Goal: Task Accomplishment & Management: Use online tool/utility

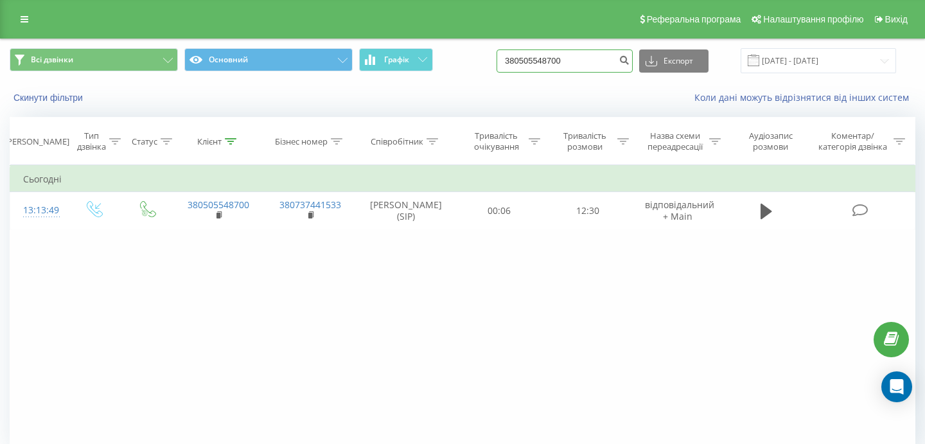
click at [608, 69] on input "380505548700" at bounding box center [564, 60] width 136 height 23
drag, startPoint x: 607, startPoint y: 66, endPoint x: 530, endPoint y: 60, distance: 76.6
click at [530, 60] on input "380505548700" at bounding box center [564, 60] width 136 height 23
paste input "(093) 420-74-85"
type input "380934207485"
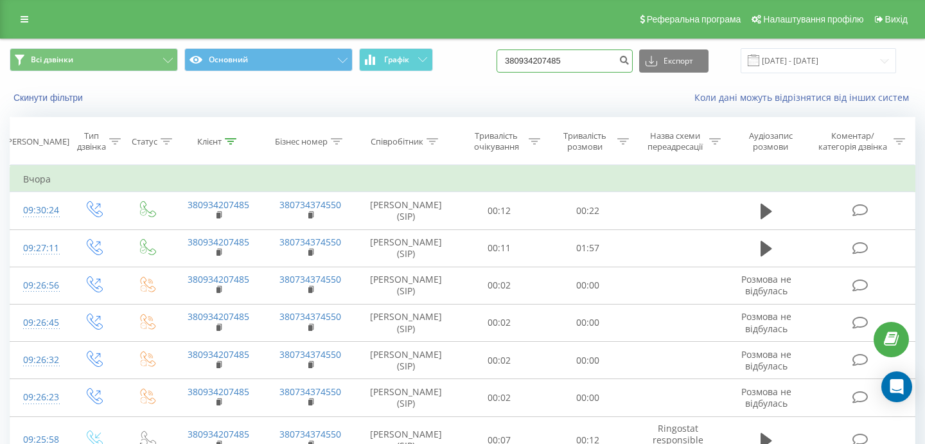
click at [587, 66] on input "380934207485" at bounding box center [564, 60] width 136 height 23
drag, startPoint x: 609, startPoint y: 60, endPoint x: 525, endPoint y: 58, distance: 83.5
click at [525, 58] on div "Всі дзвінки Основний Графік 380934207485 Експорт .csv .xls .xlsx 21.05.2025 - 2…" at bounding box center [462, 60] width 905 height 25
paste input "38 (097) 960-25-92"
type input "380979602592"
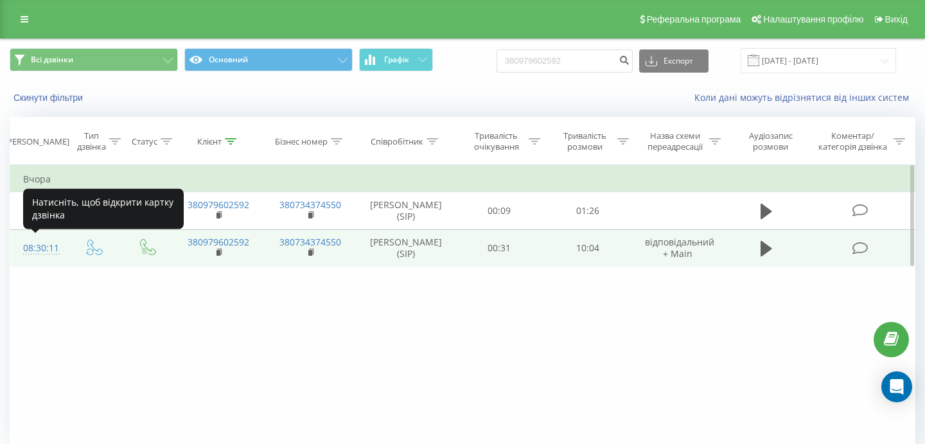
click at [39, 243] on div "08:30:11" at bounding box center [38, 248] width 31 height 25
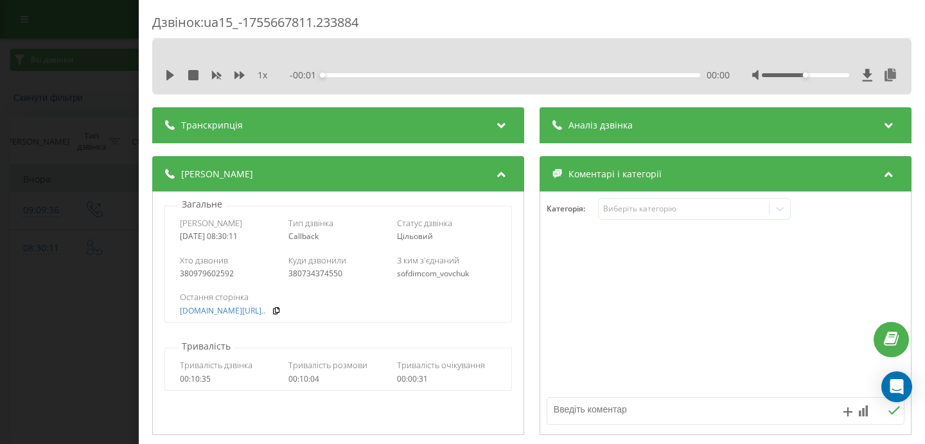
scroll to position [39, 0]
